Goal: Task Accomplishment & Management: Manage account settings

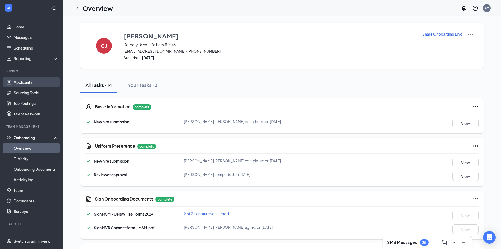
click at [20, 83] on link "Applicants" at bounding box center [36, 82] width 45 height 11
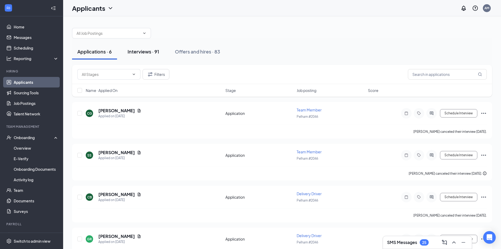
click at [139, 51] on div "Interviews · 91" at bounding box center [144, 51] width 32 height 7
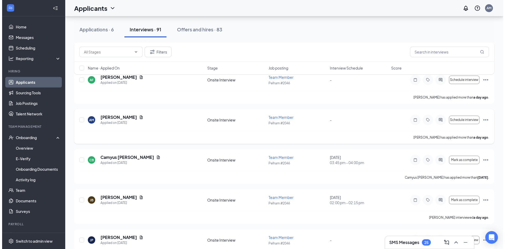
scroll to position [237, 0]
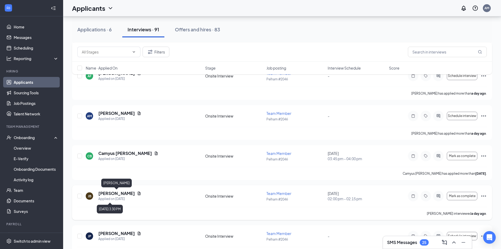
click at [117, 194] on h5 "[PERSON_NAME]" at bounding box center [116, 193] width 37 height 6
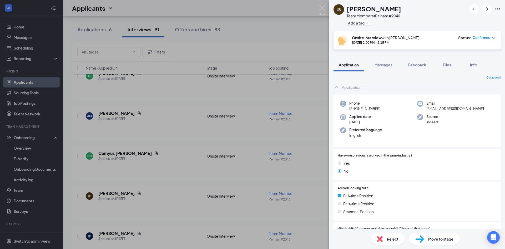
click at [496, 7] on icon "Ellipses" at bounding box center [497, 9] width 6 height 6
click at [478, 22] on link "View full application" at bounding box center [469, 20] width 57 height 5
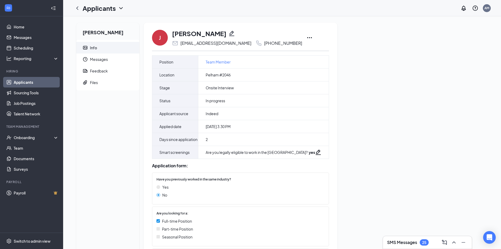
click at [307, 38] on icon "Ellipses" at bounding box center [309, 37] width 5 height 1
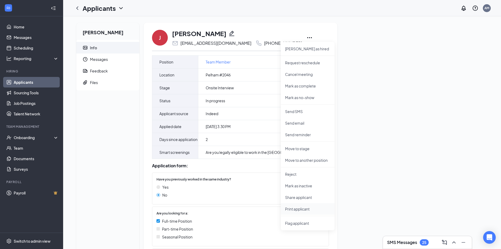
click at [306, 211] on p "Print applicant" at bounding box center [307, 208] width 45 height 5
